Goal: Check status: Check status

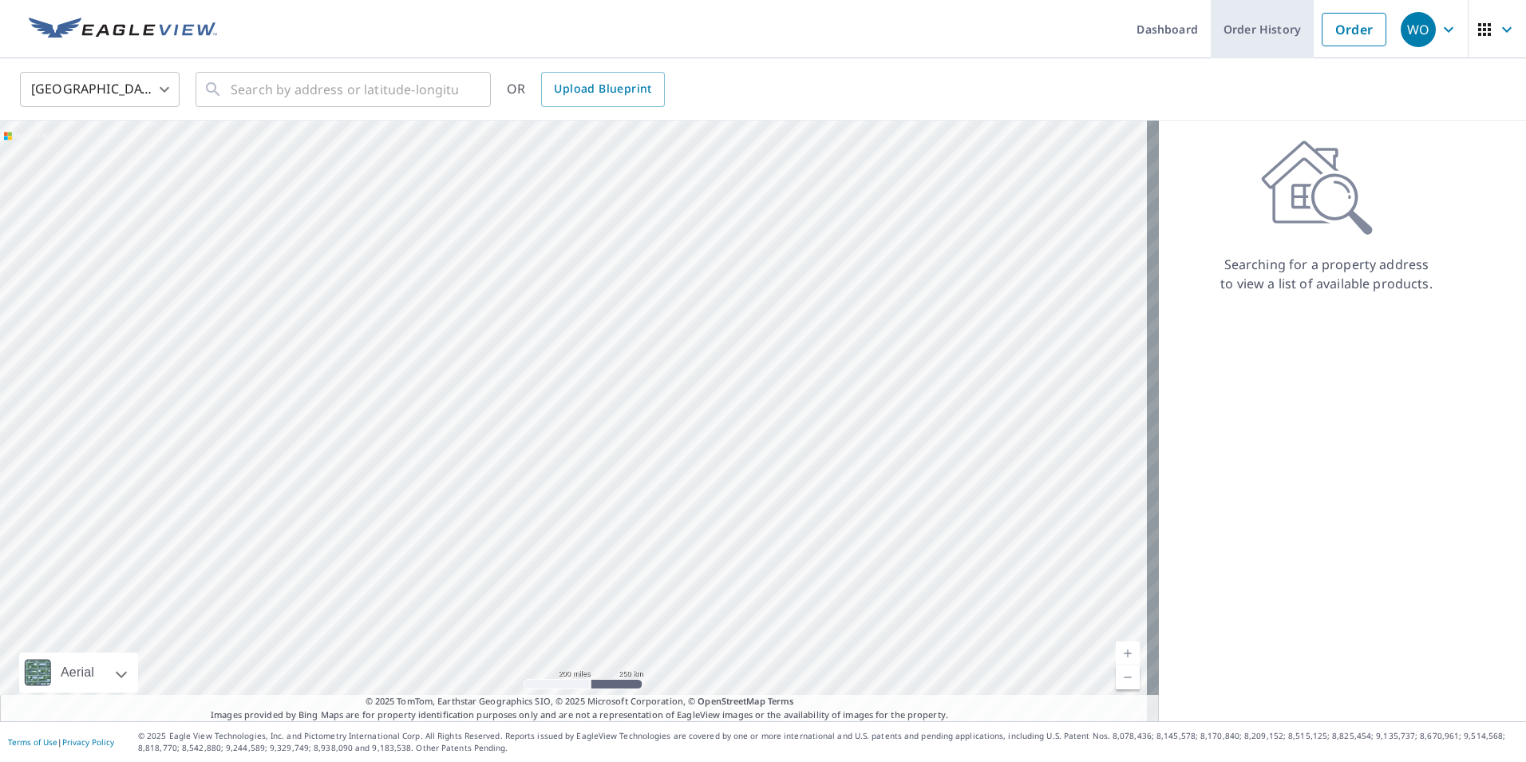
click at [1234, 34] on link "Order History" at bounding box center [1262, 29] width 103 height 58
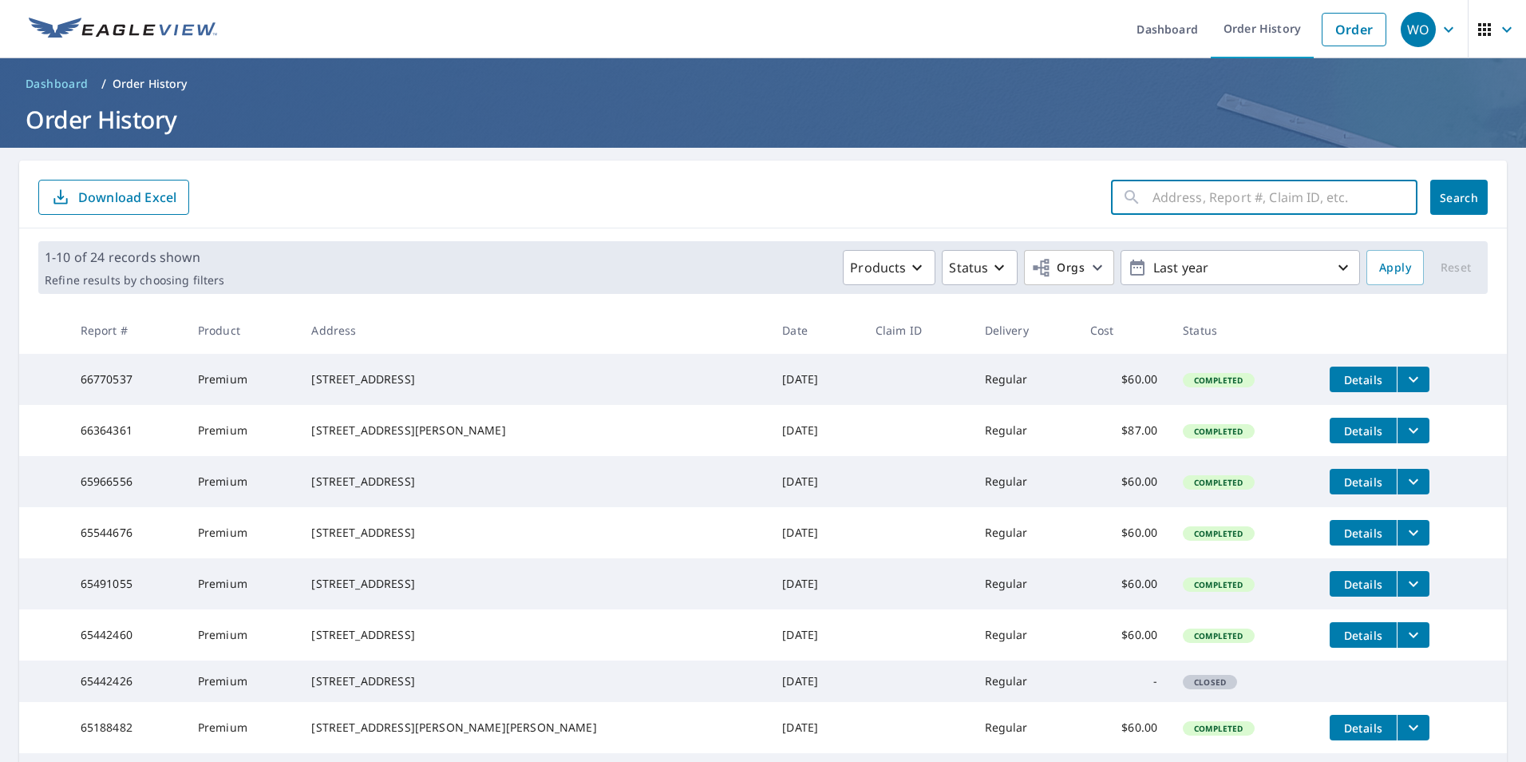
click at [1193, 200] on input "text" at bounding box center [1285, 197] width 265 height 45
type input "[STREET_ADDRESS][GEOGRAPHIC_DATA]"
click button "Search" at bounding box center [1458, 197] width 57 height 35
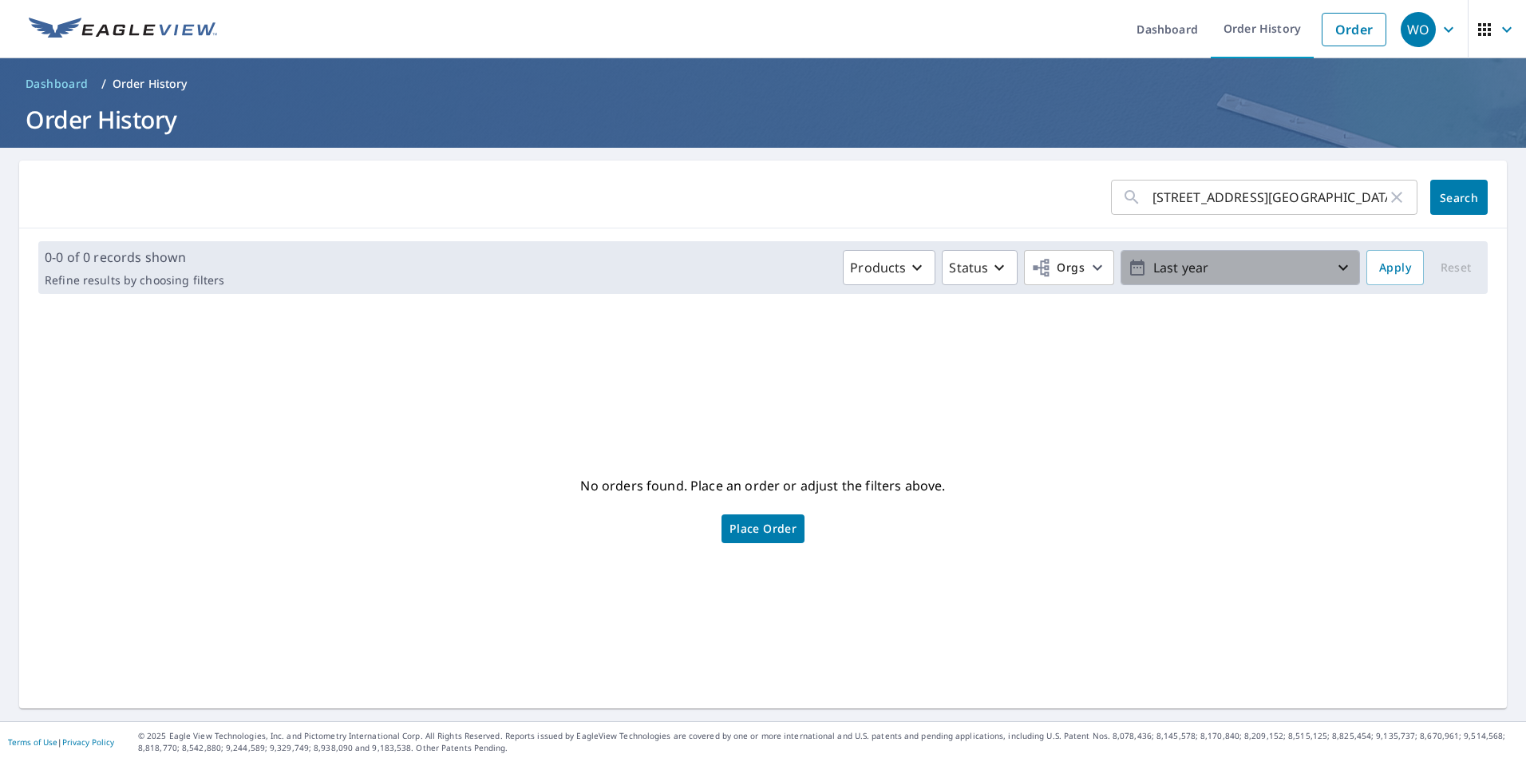
click at [1339, 265] on icon "button" at bounding box center [1344, 268] width 10 height 6
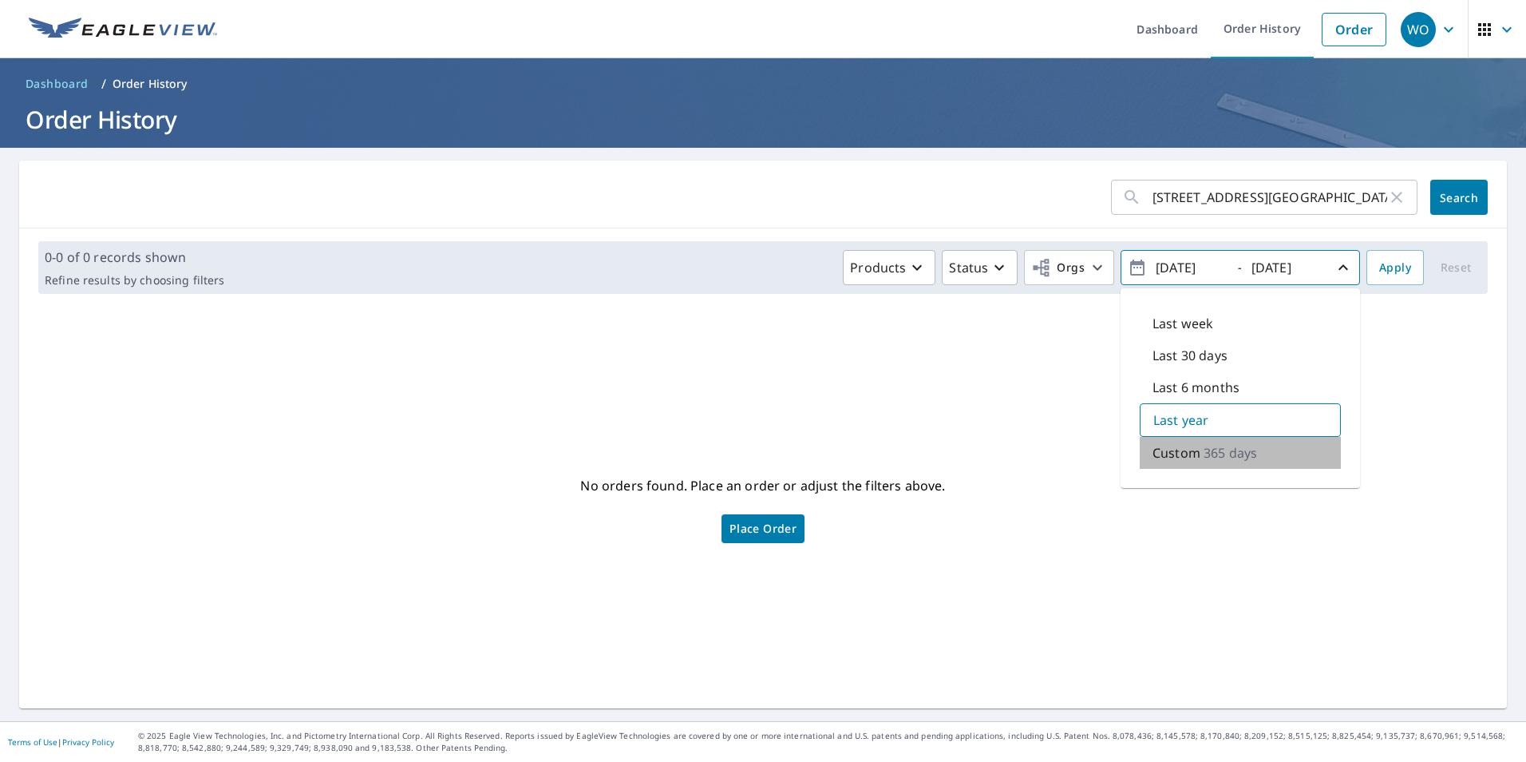
click at [1209, 453] on p "365 days" at bounding box center [1230, 452] width 53 height 19
click at [1335, 272] on icon "button" at bounding box center [1343, 267] width 19 height 19
